Goal: Check status

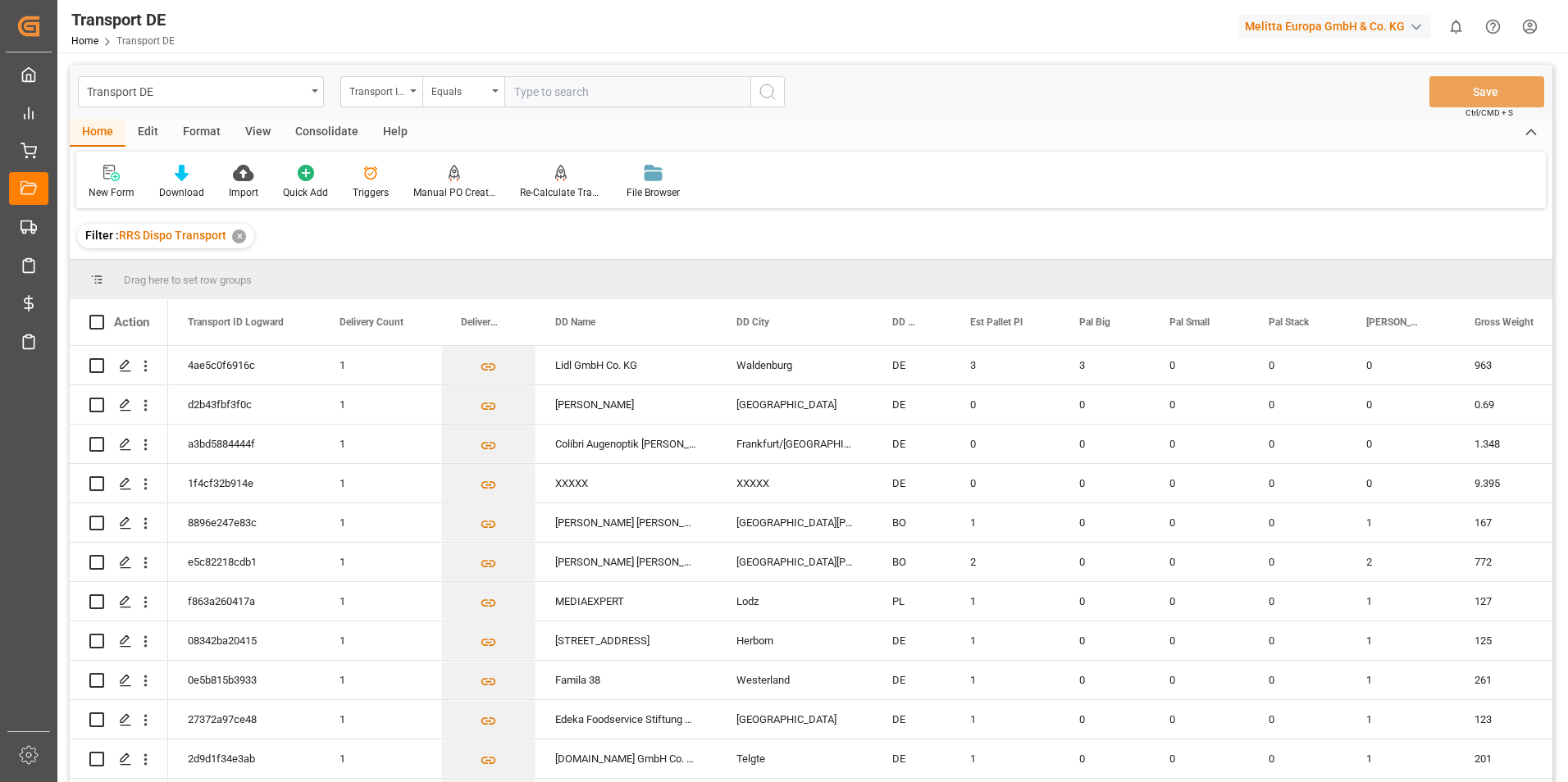
scroll to position [3500, 0]
